Goal: Task Accomplishment & Management: Use online tool/utility

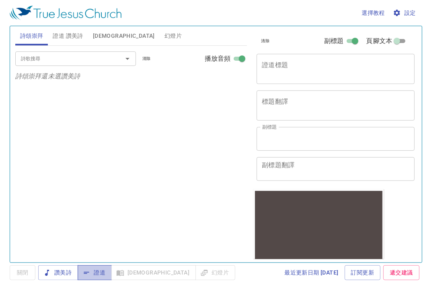
click at [99, 272] on span "證道" at bounding box center [94, 273] width 21 height 10
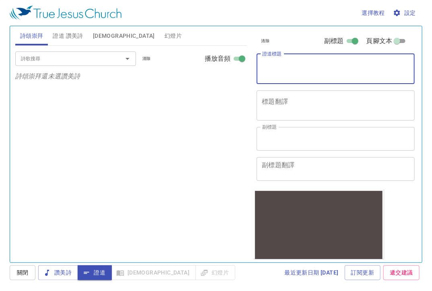
click at [278, 61] on textarea "證道標題" at bounding box center [335, 68] width 147 height 15
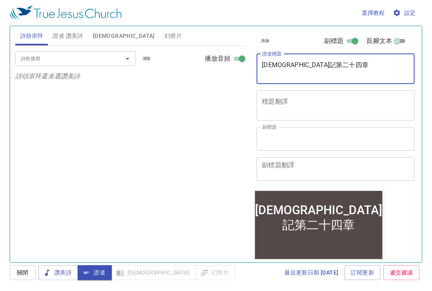
type textarea "[DEMOGRAPHIC_DATA]記第二十四章"
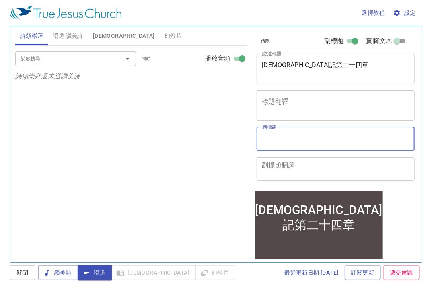
click at [317, 134] on textarea "副標題" at bounding box center [335, 138] width 147 height 15
type textarea "Sis. [PERSON_NAME]"
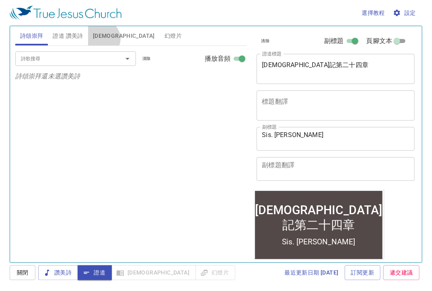
click at [102, 39] on span "聖經" at bounding box center [124, 36] width 62 height 10
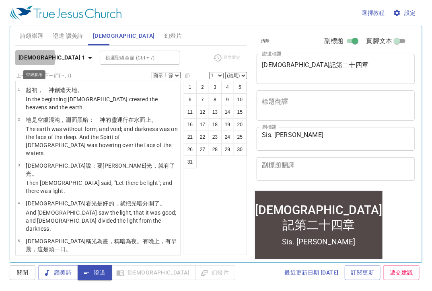
click at [31, 58] on b "創世記 1" at bounding box center [52, 58] width 67 height 10
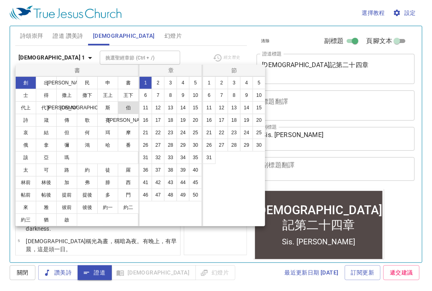
click at [128, 103] on button "伯" at bounding box center [128, 107] width 21 height 13
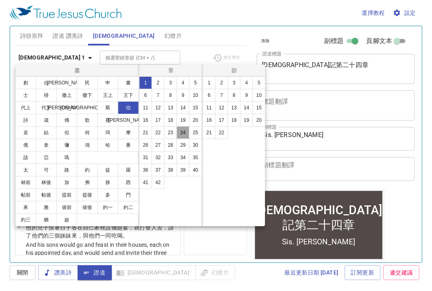
click at [179, 136] on button "24" at bounding box center [183, 132] width 13 height 13
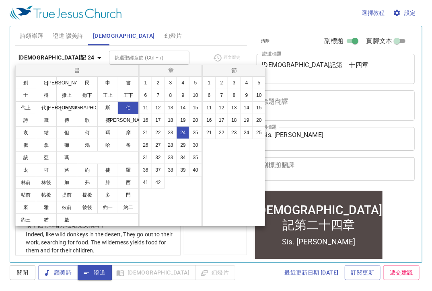
click at [192, 37] on div at bounding box center [216, 145] width 432 height 291
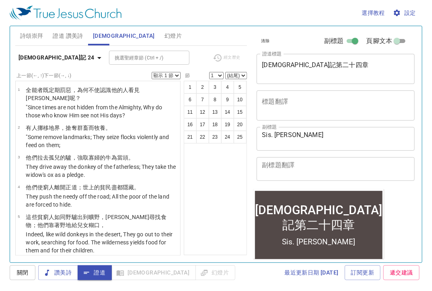
click at [159, 72] on select "顯示 1 節 顯示 2 節 顯示 3 節 顯示 4 節 顯示 5 節" at bounding box center [166, 75] width 29 height 7
select select "2"
click at [152, 72] on select "顯示 1 節 顯示 2 節 顯示 3 節 顯示 4 節 顯示 5 節" at bounding box center [166, 75] width 29 height 7
click at [404, 9] on span "設定" at bounding box center [405, 13] width 21 height 10
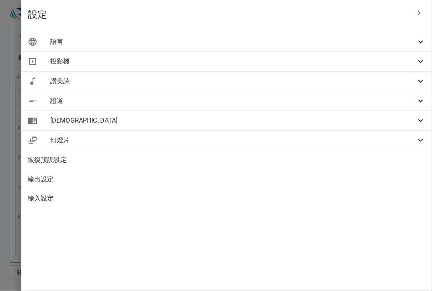
click at [344, 45] on span "語言" at bounding box center [233, 42] width 366 height 10
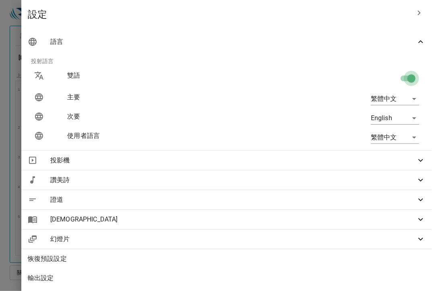
click at [403, 76] on input "checkbox" at bounding box center [412, 79] width 46 height 15
checkbox input "false"
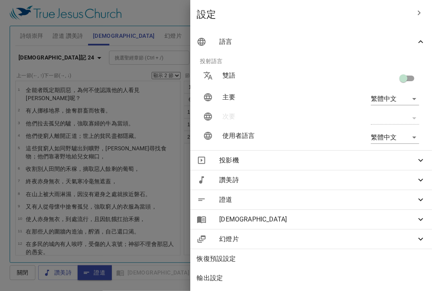
click at [175, 30] on div at bounding box center [216, 145] width 432 height 291
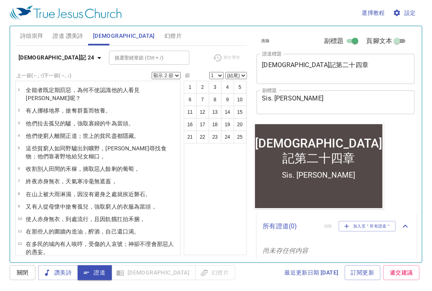
click at [182, 53] on div "挑選聖經章節 (Ctrl + /) 挑選聖經章節 (Ctrl + /)" at bounding box center [157, 58] width 97 height 14
click at [171, 53] on div "挑選聖經章節 (Ctrl + /) 挑選聖經章節 (Ctrl + /)" at bounding box center [157, 58] width 97 height 14
click at [165, 43] on div "詩頌崇拜 證道 讚美詩 聖經 幻燈片" at bounding box center [131, 35] width 232 height 19
click at [179, 32] on div "詩頌崇拜 證道 讚美詩 聖經 幻燈片" at bounding box center [131, 35] width 232 height 19
click at [190, 42] on div "詩頌崇拜 證道 讚美詩 聖經 幻燈片" at bounding box center [131, 35] width 232 height 19
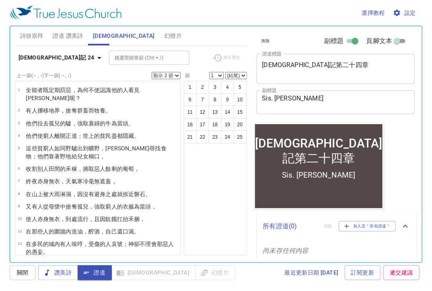
click at [212, 27] on div "詩頌崇拜 證道 讚美詩 聖經 幻燈片" at bounding box center [131, 35] width 232 height 19
drag, startPoint x: 165, startPoint y: 49, endPoint x: 155, endPoint y: 49, distance: 10.1
click at [164, 49] on div "約伯記 24 挑選聖經章節 (Ctrl + /) 挑選聖經章節 (Ctrl + /) 經文歷史 上一節 (←, ↑) 下一節 (→, ↓) 顯示 1 節 顯示…" at bounding box center [131, 151] width 232 height 210
click at [74, 40] on span "證道 讚美詩" at bounding box center [68, 36] width 30 height 10
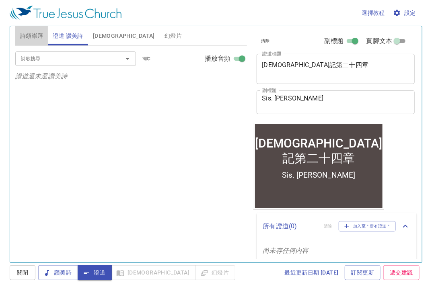
click at [25, 40] on span "詩頌崇拜" at bounding box center [31, 36] width 23 height 10
click at [39, 62] on input "詩歌搜尋" at bounding box center [64, 58] width 92 height 9
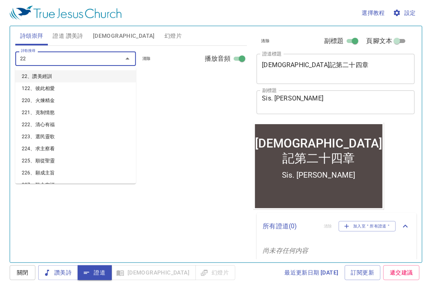
type input "220"
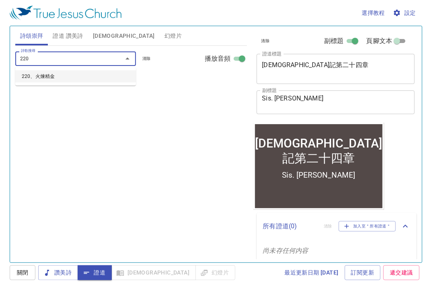
click at [58, 74] on li "220、火煉精金" at bounding box center [75, 76] width 121 height 12
select select "1"
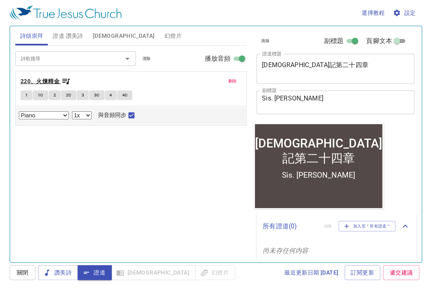
click at [66, 78] on icon "button" at bounding box center [66, 81] width 10 height 10
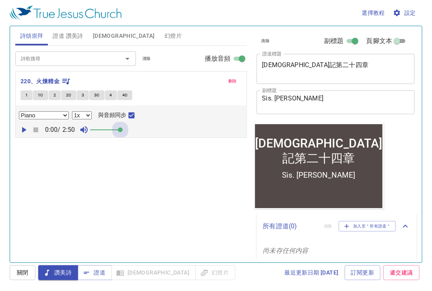
drag, startPoint x: 101, startPoint y: 130, endPoint x: 167, endPoint y: 133, distance: 66.5
click at [167, 135] on div "0:00 / 2:50" at bounding box center [131, 130] width 225 height 12
click at [65, 55] on input "詩歌搜尋" at bounding box center [64, 58] width 92 height 9
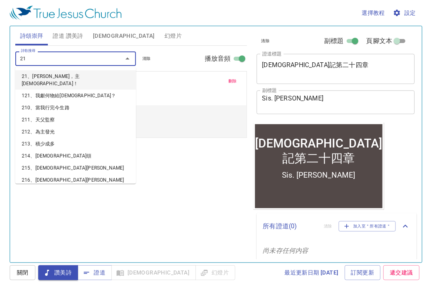
type input "211"
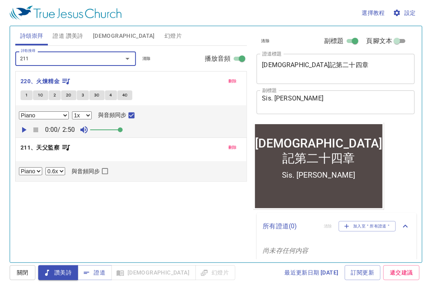
select select "1"
checkbox input "true"
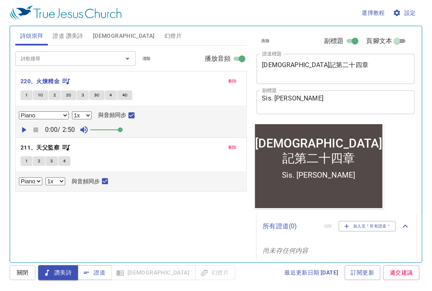
select select "1"
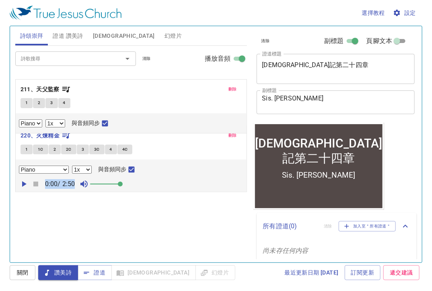
drag, startPoint x: 169, startPoint y: 167, endPoint x: 163, endPoint y: 107, distance: 60.3
click at [163, 107] on div "刪除 220、火煉精金 1 1C 2 2C 3 3C 4 4C Piano Piano (4 verses) 0.6x 0.7x 0.8x 0.9x 1x 1…" at bounding box center [131, 131] width 232 height 121
select select "1"
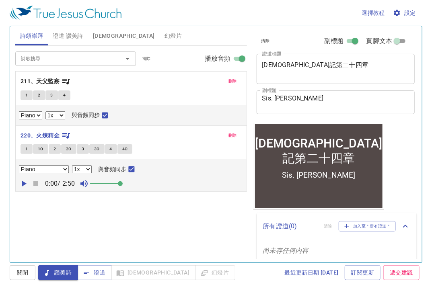
select select "1"
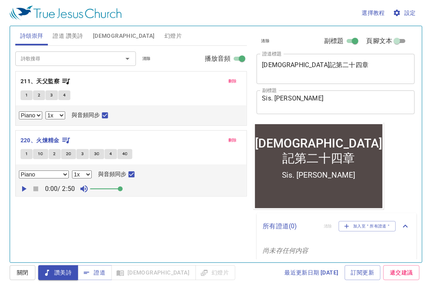
drag, startPoint x: 146, startPoint y: 142, endPoint x: 143, endPoint y: 146, distance: 4.4
click at [143, 146] on div "刪除 211、天父監察 1 2 3 4 Piano 0.6x 0.7x 0.8x 0.9x 1x 1.1x 1.2x 1.3x 1.4x 1.5x 1.7x …" at bounding box center [131, 131] width 232 height 121
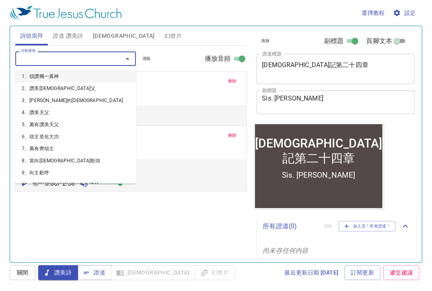
click at [71, 61] on input "詩歌搜尋" at bounding box center [64, 58] width 92 height 9
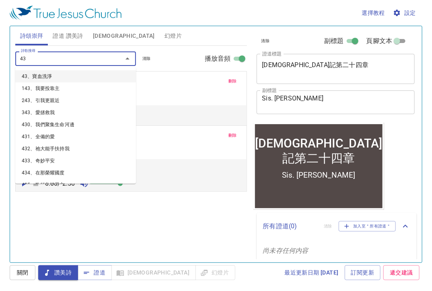
type input "433"
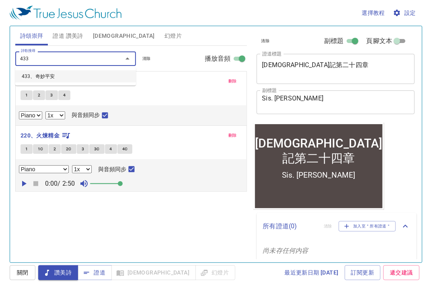
click at [68, 80] on li "433、奇妙平安" at bounding box center [75, 76] width 121 height 12
select select "1"
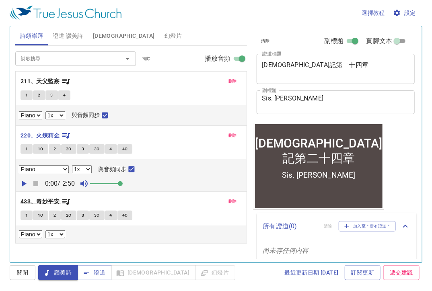
click at [40, 202] on b "433、奇妙平安" at bounding box center [40, 202] width 39 height 10
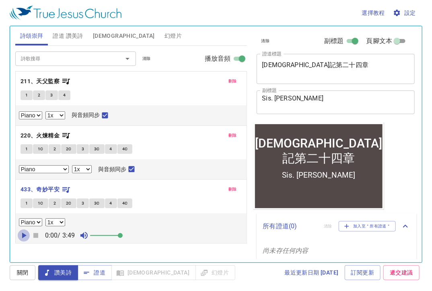
click at [26, 233] on icon "button" at bounding box center [24, 236] width 10 height 10
click at [26, 202] on span "1" at bounding box center [26, 203] width 2 height 7
click at [43, 203] on button "1C" at bounding box center [40, 204] width 15 height 10
click at [26, 204] on span "1" at bounding box center [26, 203] width 2 height 7
click at [72, 134] on p "220、火煉精金" at bounding box center [131, 136] width 221 height 10
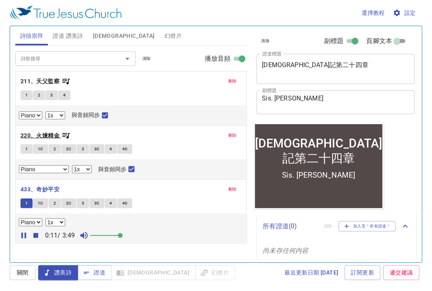
click at [66, 134] on icon "button" at bounding box center [66, 136] width 8 height 6
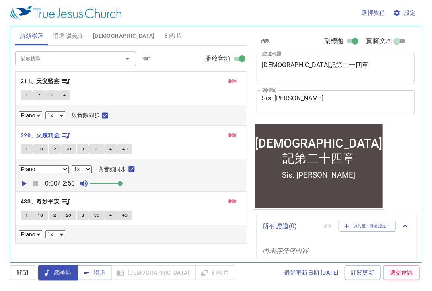
click at [69, 84] on icon "button" at bounding box center [66, 81] width 10 height 10
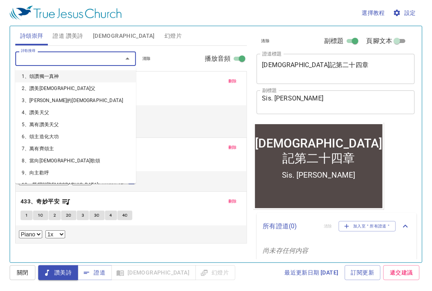
click at [86, 60] on input "詩歌搜尋" at bounding box center [64, 58] width 92 height 9
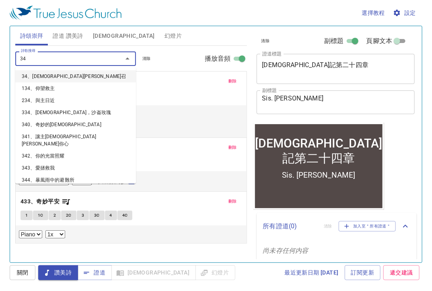
type input "347"
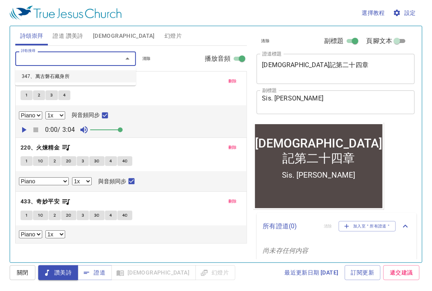
select select "1"
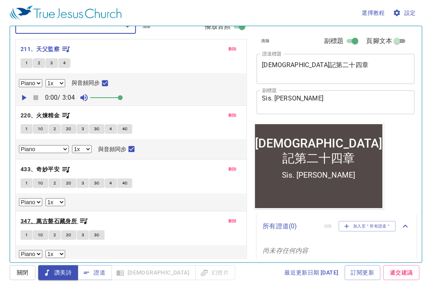
scroll to position [34, 0]
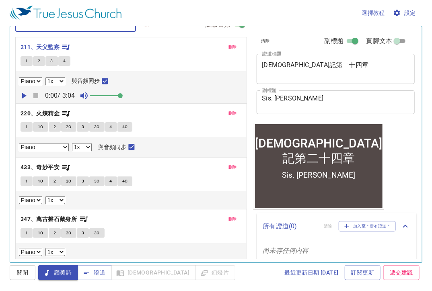
click at [21, 233] on button "1" at bounding box center [27, 234] width 12 height 10
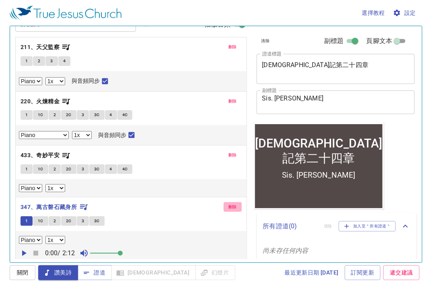
click at [229, 206] on span "刪除" at bounding box center [233, 207] width 8 height 7
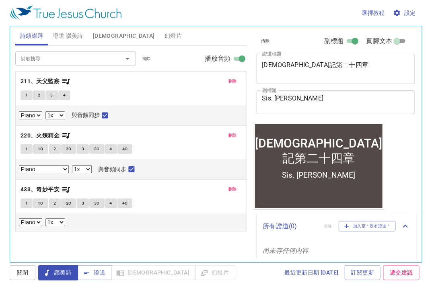
click at [103, 55] on input "詩歌搜尋" at bounding box center [64, 58] width 92 height 9
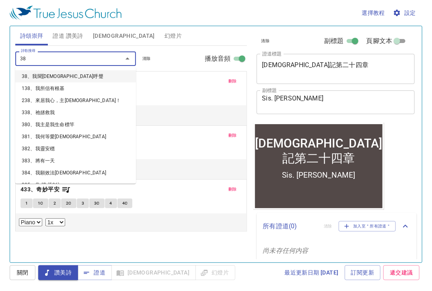
type input "386"
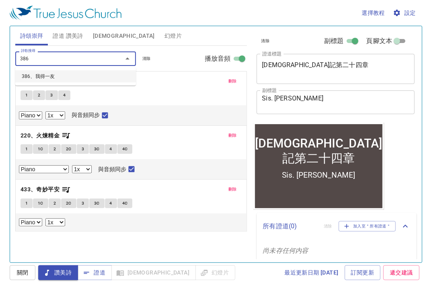
click at [72, 75] on li "386、我得一友" at bounding box center [75, 76] width 121 height 12
select select "1"
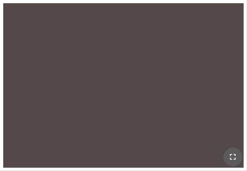
click at [238, 162] on button "button" at bounding box center [232, 157] width 19 height 19
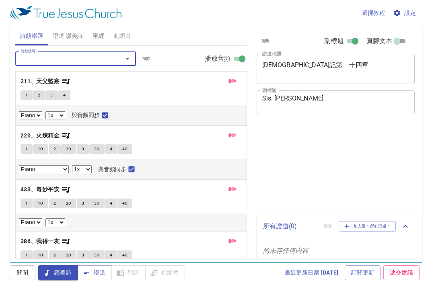
select select "1"
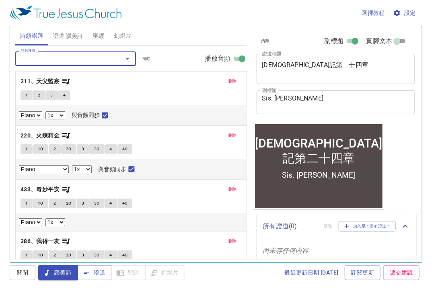
click at [75, 240] on p "386、我得一友" at bounding box center [131, 242] width 221 height 10
click at [61, 240] on icon "button" at bounding box center [66, 242] width 10 height 10
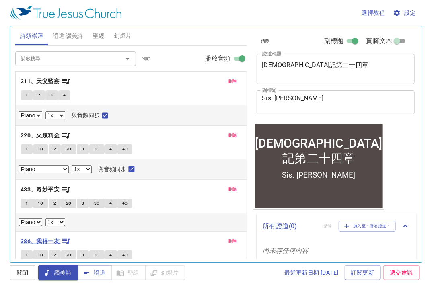
click at [56, 239] on b "386、我得一友" at bounding box center [40, 242] width 39 height 10
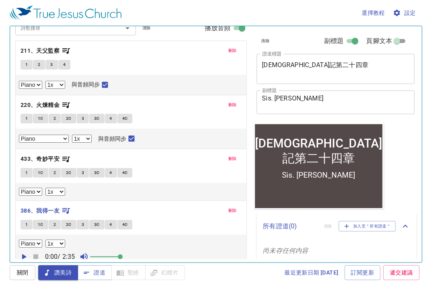
scroll to position [34, 0]
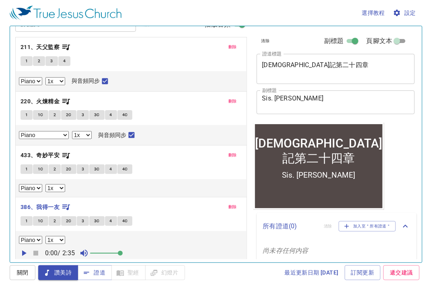
click at [23, 223] on button "1" at bounding box center [27, 222] width 12 height 10
click at [27, 254] on icon "button" at bounding box center [24, 254] width 10 height 10
select select "1"
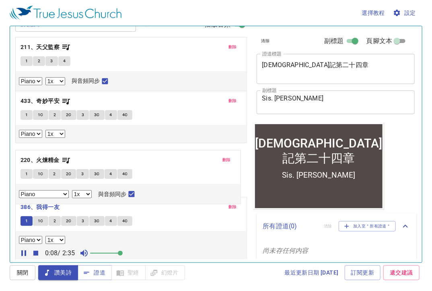
drag, startPoint x: 175, startPoint y: 99, endPoint x: 163, endPoint y: 160, distance: 62.4
select select "1"
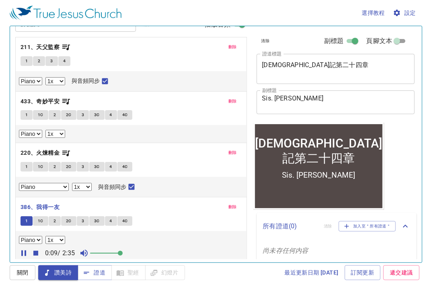
drag, startPoint x: 163, startPoint y: 160, endPoint x: 151, endPoint y: 51, distance: 109.7
click at [151, 51] on p "211、天父監察" at bounding box center [131, 47] width 221 height 10
click at [27, 61] on span "1" at bounding box center [26, 61] width 2 height 7
checkbox input "false"
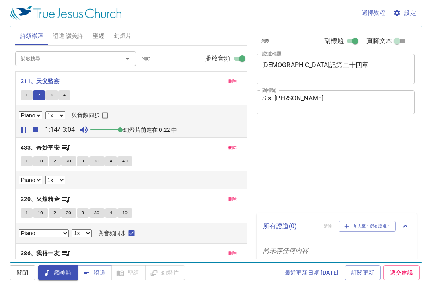
select select "1"
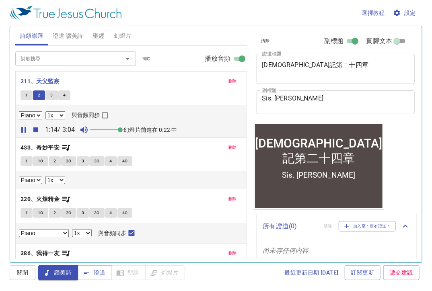
scroll to position [34, 0]
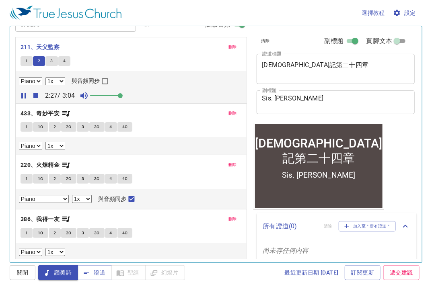
click at [62, 63] on button "4" at bounding box center [64, 61] width 12 height 10
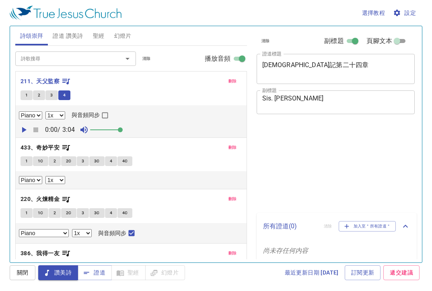
select select "1"
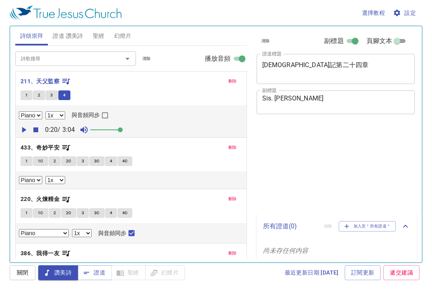
select select "1"
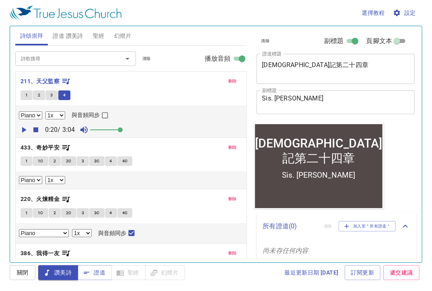
scroll to position [34, 0]
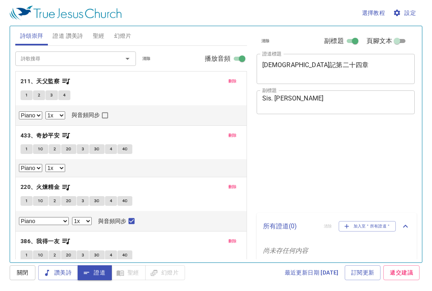
select select "1"
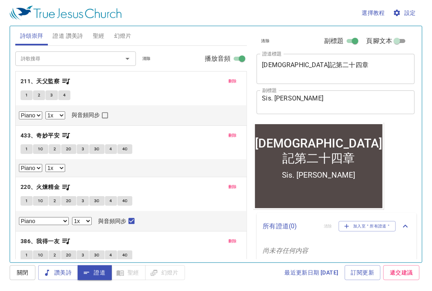
scroll to position [23, 0]
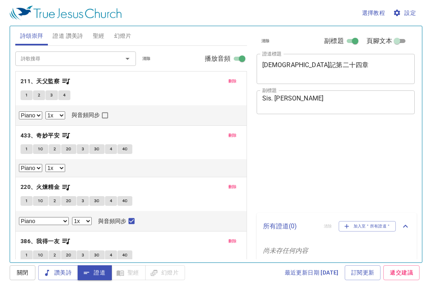
select select "1"
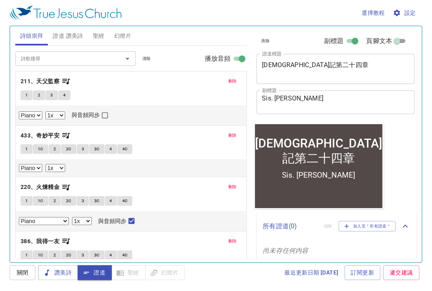
scroll to position [23, 0]
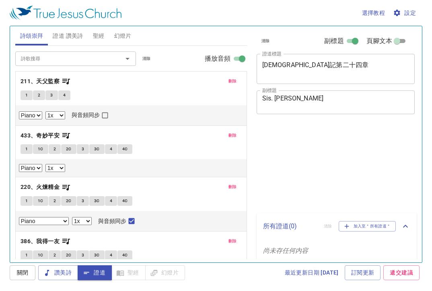
select select "1"
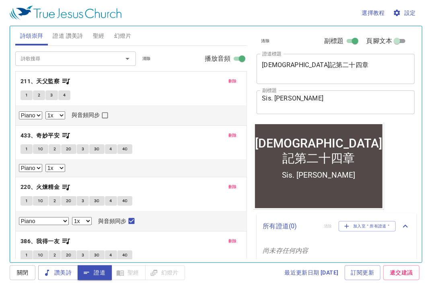
scroll to position [23, 0]
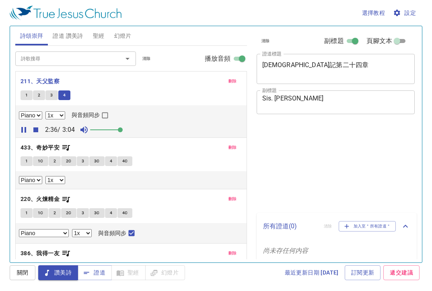
select select "1"
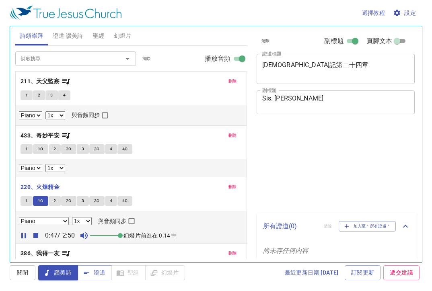
select select "1"
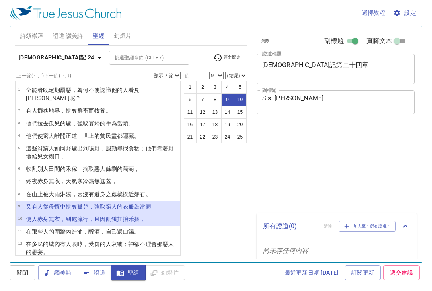
select select "2"
select select "9"
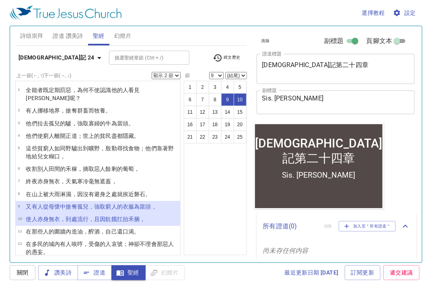
scroll to position [32, 0]
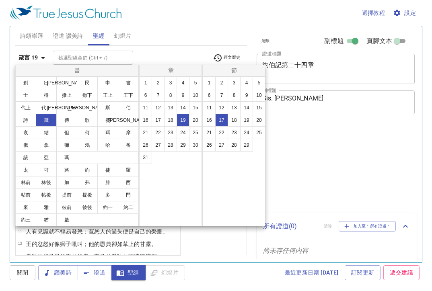
select select "17"
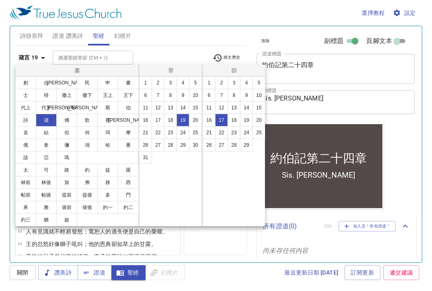
scroll to position [151, 0]
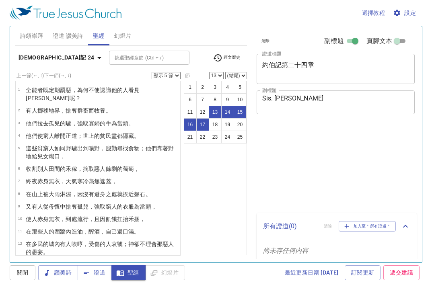
select select "5"
select select "13"
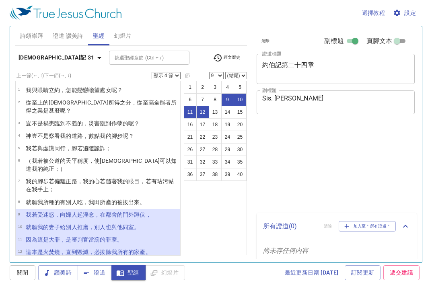
select select "4"
select select "9"
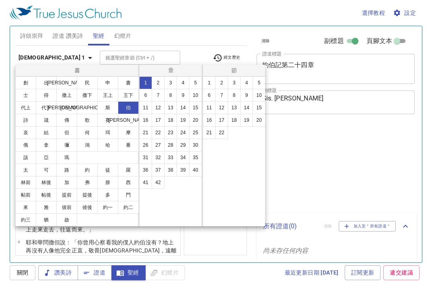
select select "21"
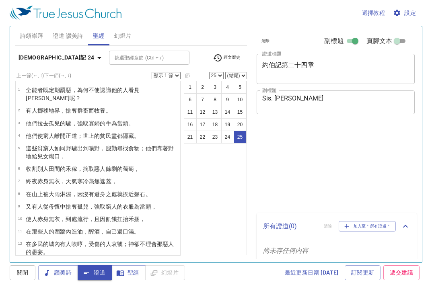
select select "25"
select select "9"
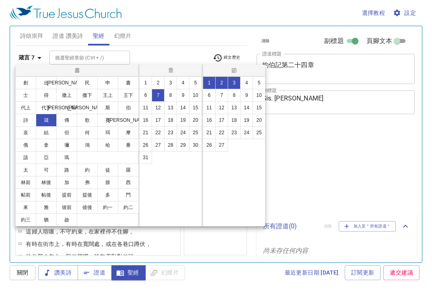
select select "3"
